Goal: Information Seeking & Learning: Learn about a topic

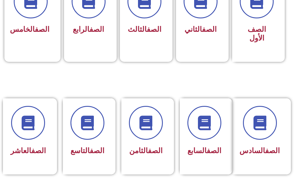
scroll to position [204, 0]
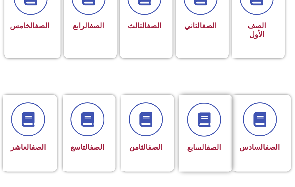
click at [216, 149] on link "الصف" at bounding box center [213, 147] width 15 height 8
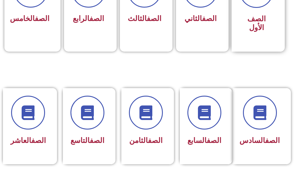
scroll to position [292, 0]
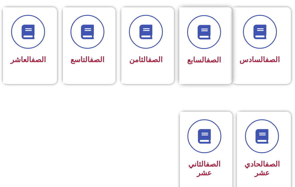
click at [214, 72] on div "الصف السابع" at bounding box center [204, 45] width 50 height 77
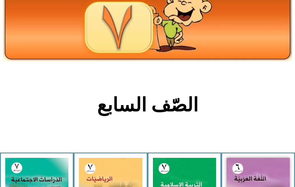
scroll to position [146, 0]
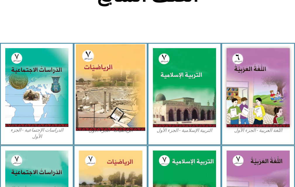
click at [111, 101] on img at bounding box center [110, 87] width 69 height 87
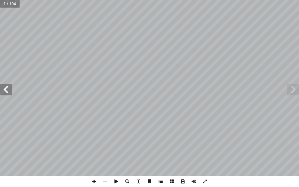
click at [9, 90] on span at bounding box center [6, 90] width 12 height 12
click at [4, 90] on span at bounding box center [6, 90] width 12 height 12
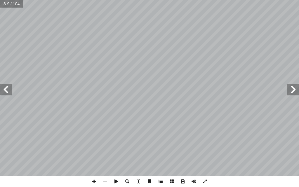
click at [4, 90] on span at bounding box center [6, 90] width 12 height 12
click at [5, 89] on span at bounding box center [6, 90] width 12 height 12
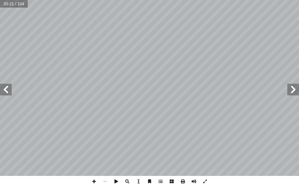
click at [5, 91] on span at bounding box center [6, 90] width 12 height 12
click at [291, 90] on span at bounding box center [293, 90] width 12 height 12
click at [95, 183] on span at bounding box center [93, 181] width 11 height 11
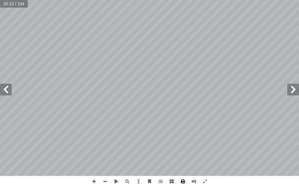
click at [181, 181] on span at bounding box center [182, 181] width 11 height 11
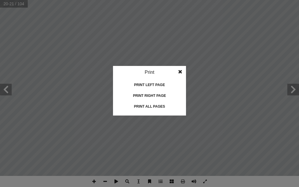
click at [181, 72] on span at bounding box center [180, 72] width 11 height 12
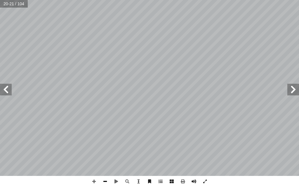
click at [103, 181] on span at bounding box center [105, 181] width 11 height 11
click at [93, 182] on span at bounding box center [93, 181] width 11 height 11
click at [55, 176] on div "16 لسابقة. � لجملة � في َ لصحيحة � َ د � عد أ ل� � ُ كتب أ � ) أ � د: � عد أ ل�…" at bounding box center [149, 93] width 299 height 187
click at [10, 92] on span at bounding box center [6, 90] width 12 height 12
click at [7, 90] on span at bounding box center [6, 90] width 12 height 12
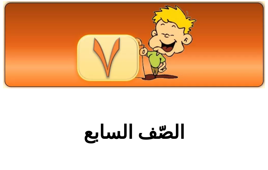
scroll to position [146, 0]
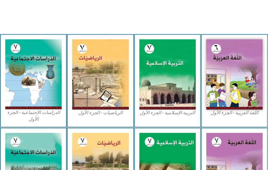
click at [90, 86] on img at bounding box center [100, 74] width 56 height 71
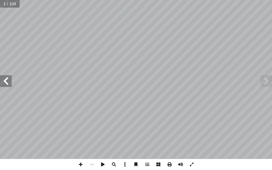
click at [3, 77] on span at bounding box center [6, 81] width 12 height 12
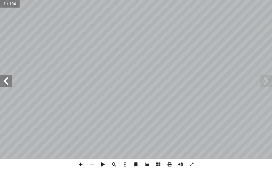
click at [3, 77] on span at bounding box center [6, 81] width 12 height 12
click at [1, 80] on span at bounding box center [6, 81] width 12 height 12
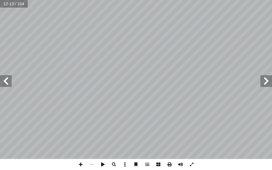
click at [1, 80] on span at bounding box center [6, 81] width 12 height 12
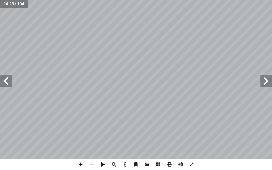
click at [266, 81] on span at bounding box center [266, 81] width 12 height 12
click at [0, 82] on span at bounding box center [6, 81] width 12 height 12
click at [1, 85] on span at bounding box center [6, 81] width 12 height 12
